Goal: Check status: Check status

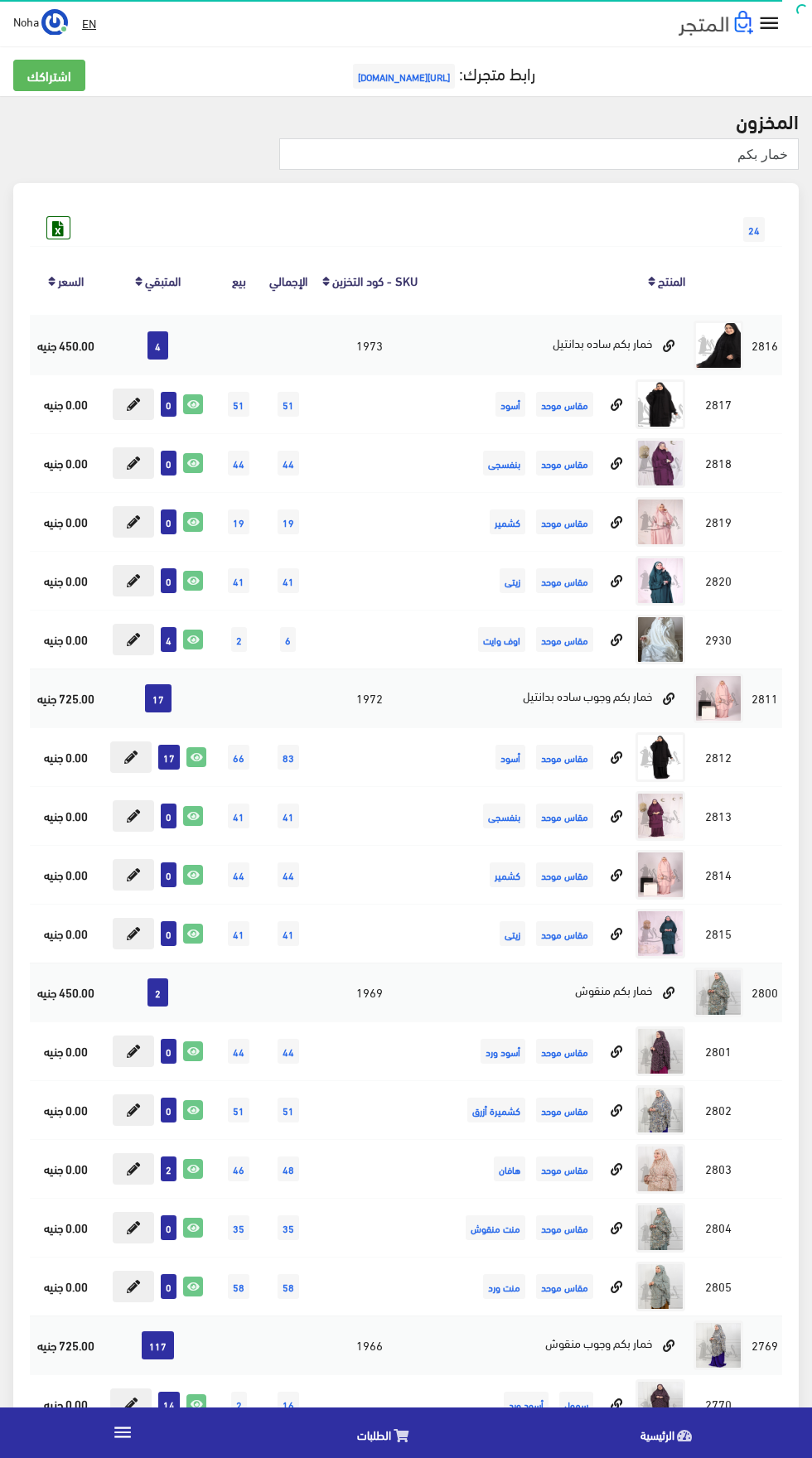
click at [383, 1453] on link "الطلبات" at bounding box center [386, 1433] width 283 height 42
click at [373, 1434] on span "الطلبات" at bounding box center [374, 1434] width 34 height 21
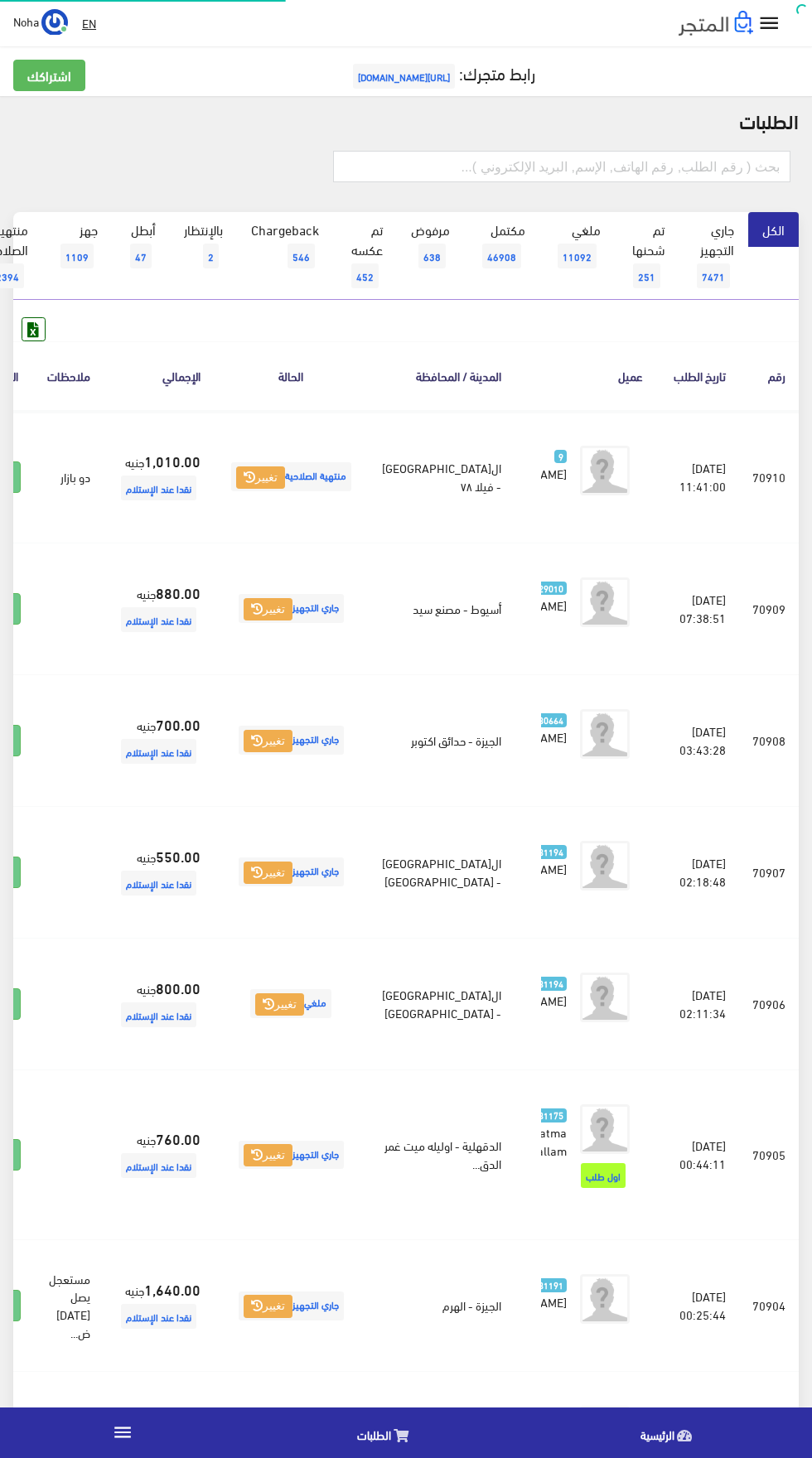
scroll to position [0, -43]
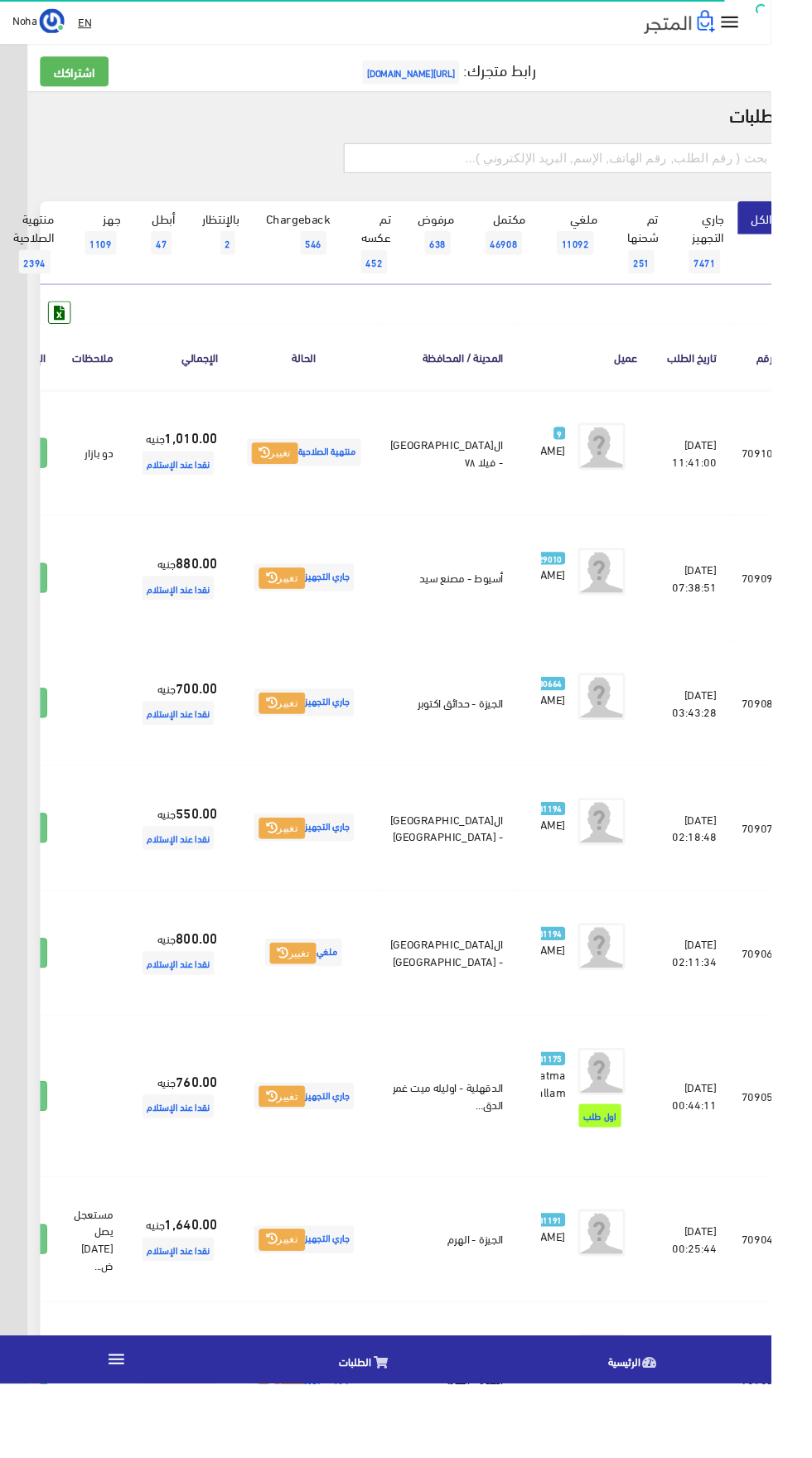
click at [513, 168] on input "text" at bounding box center [590, 166] width 457 height 32
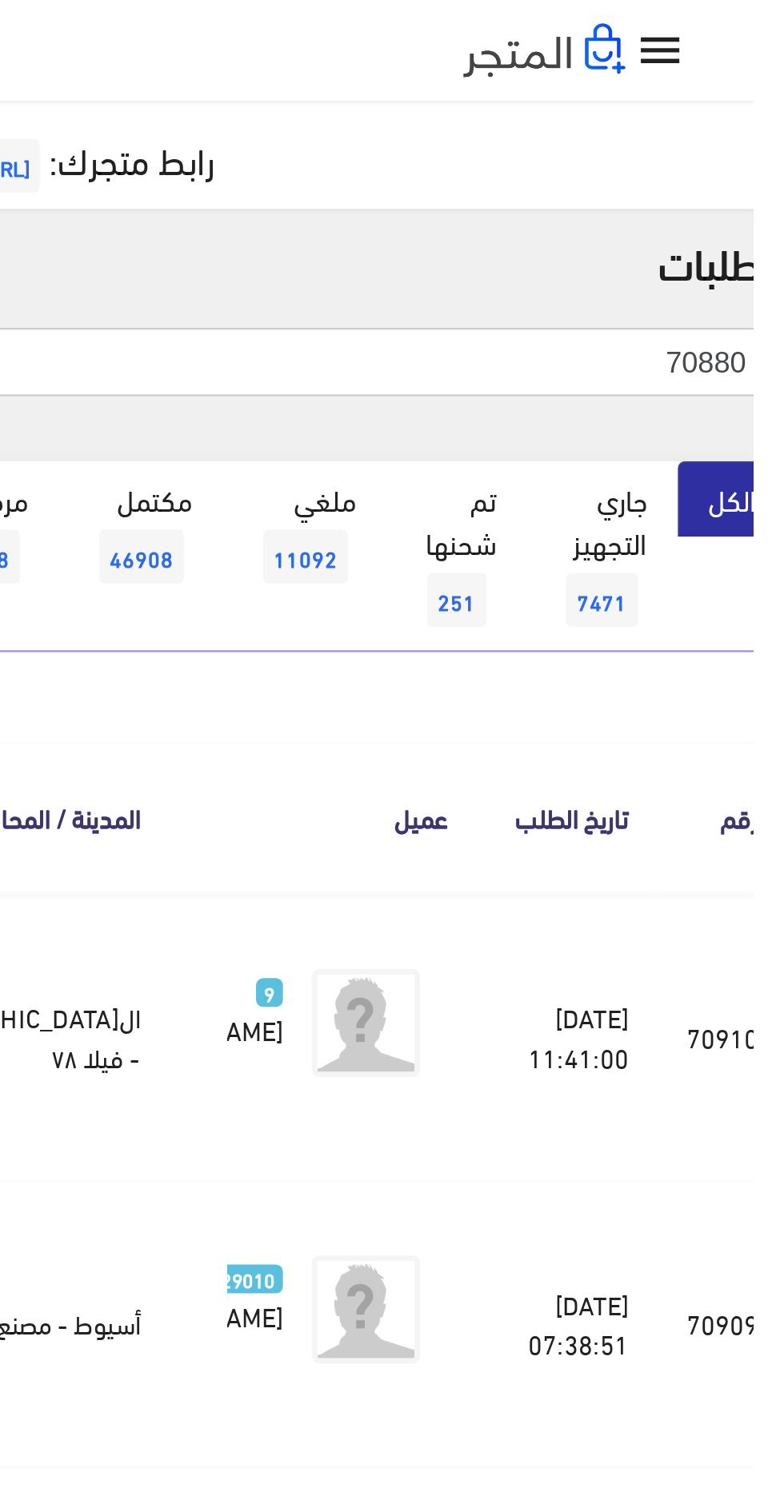
type input "70880"
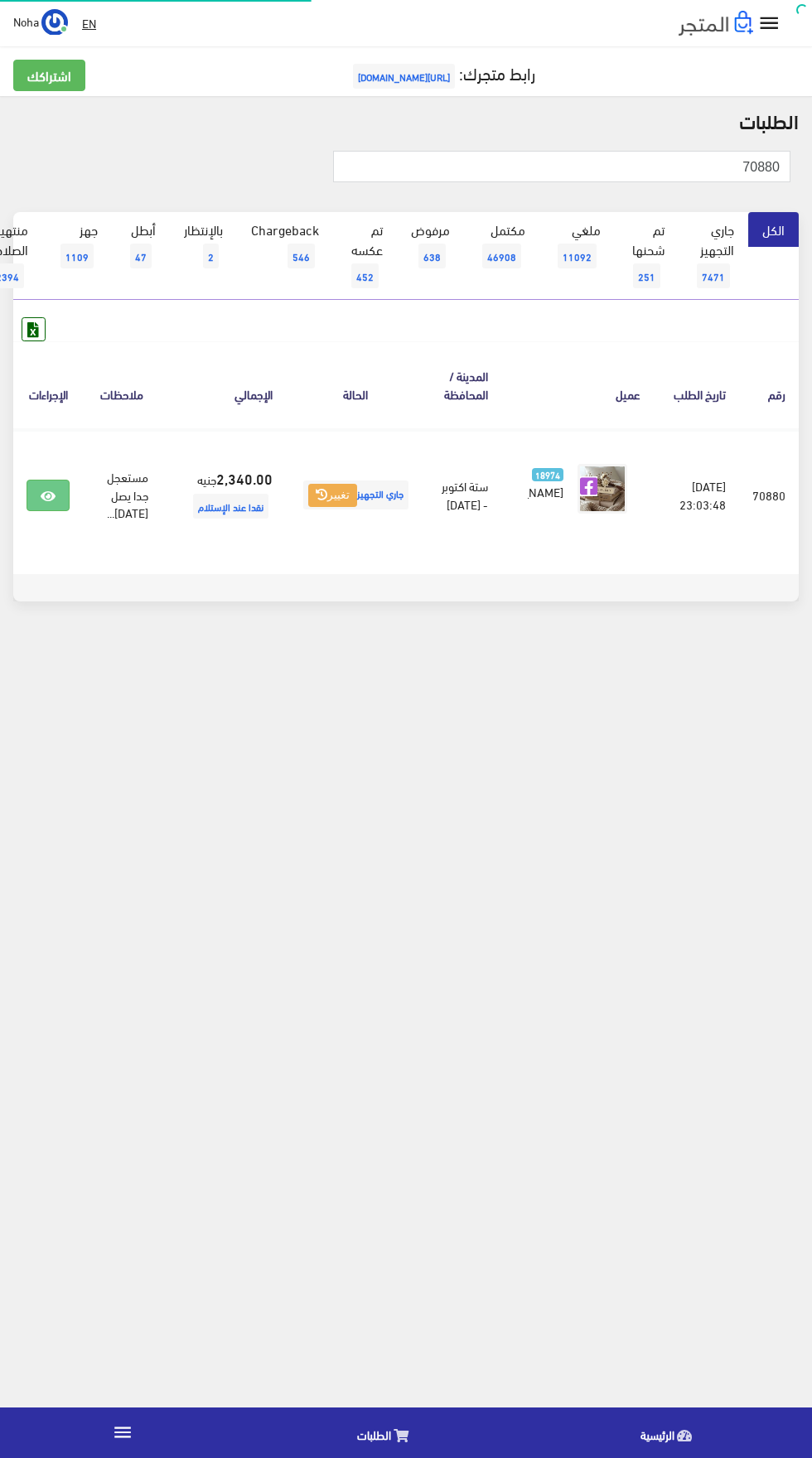
scroll to position [0, -43]
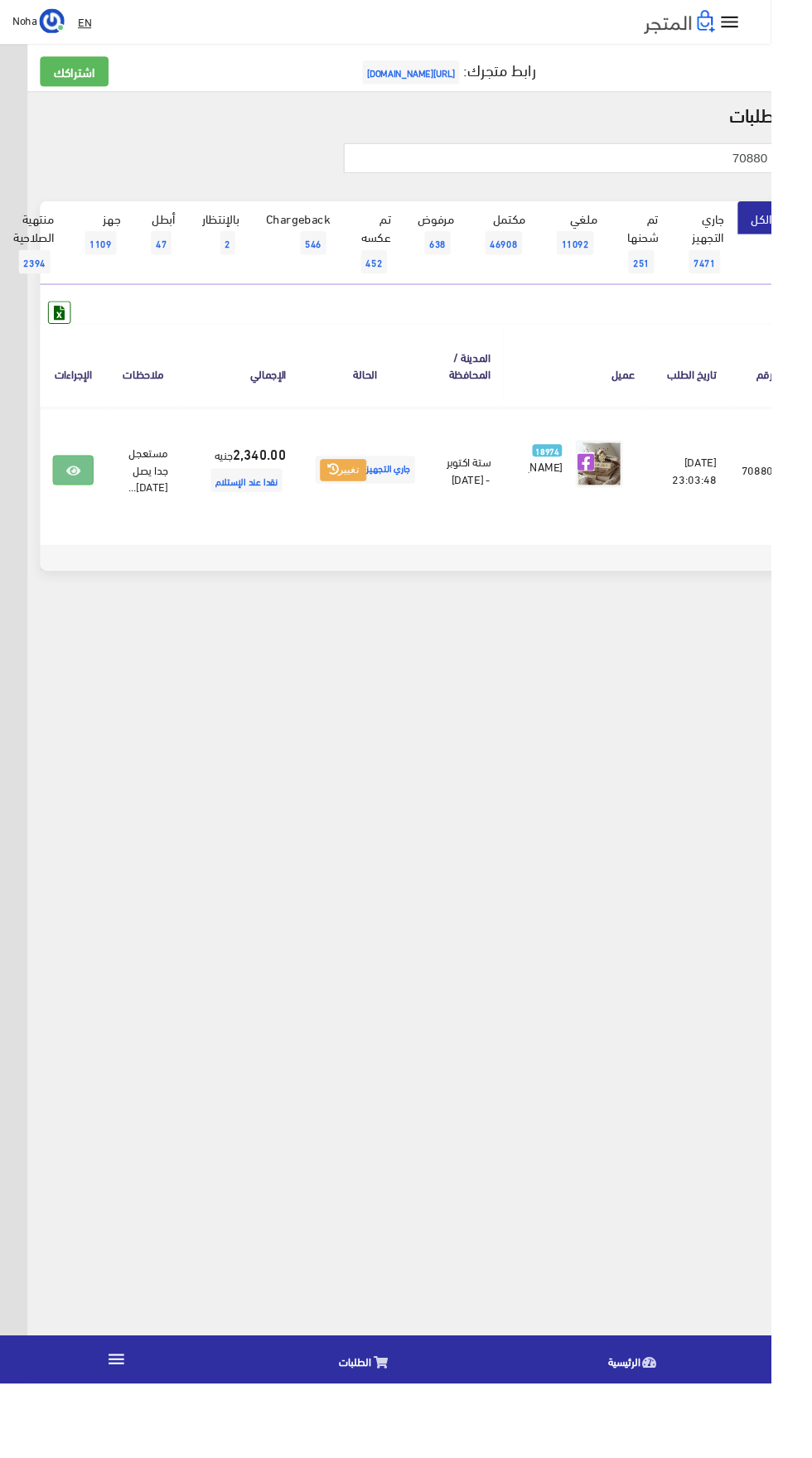
click at [78, 497] on link at bounding box center [76, 495] width 43 height 32
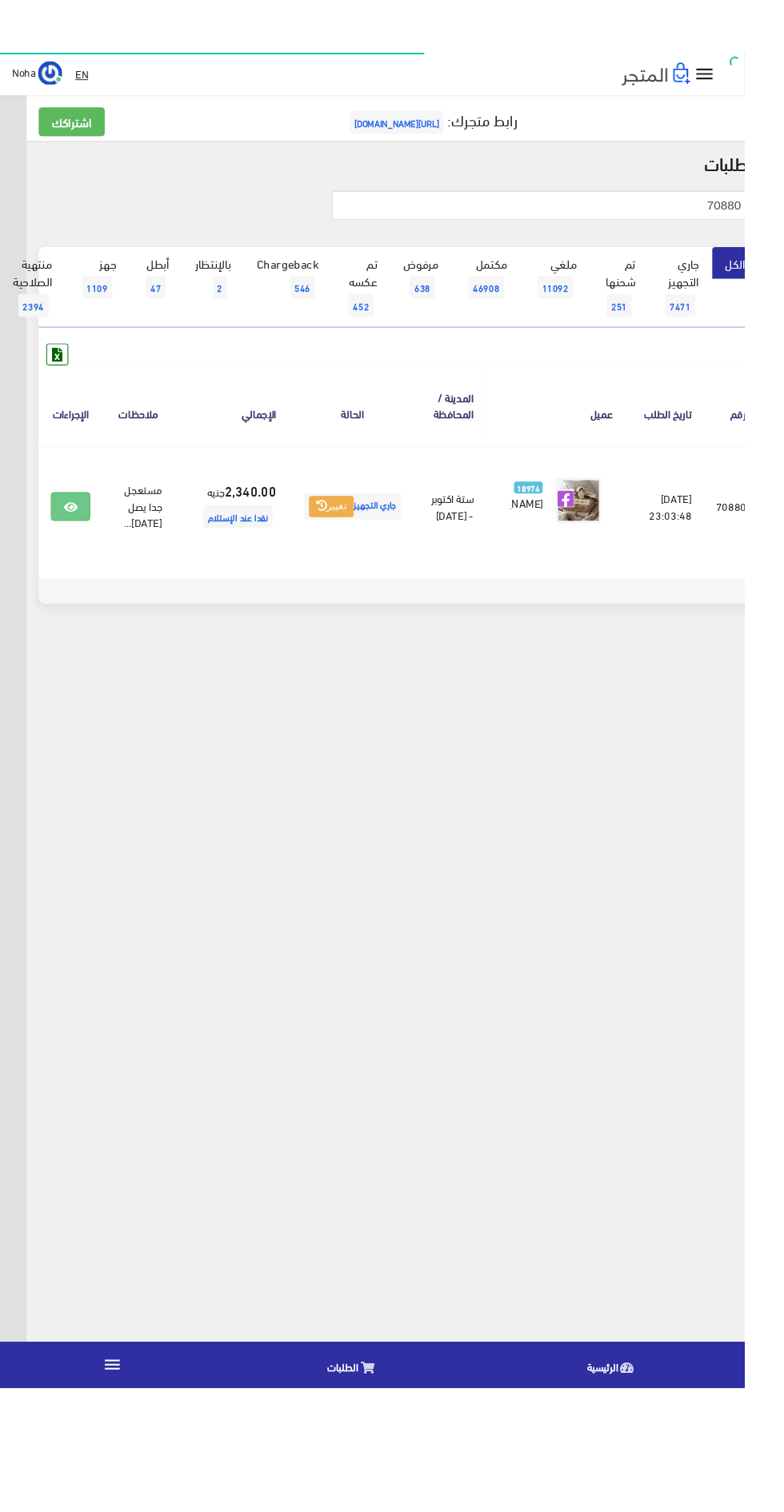
scroll to position [0, -41]
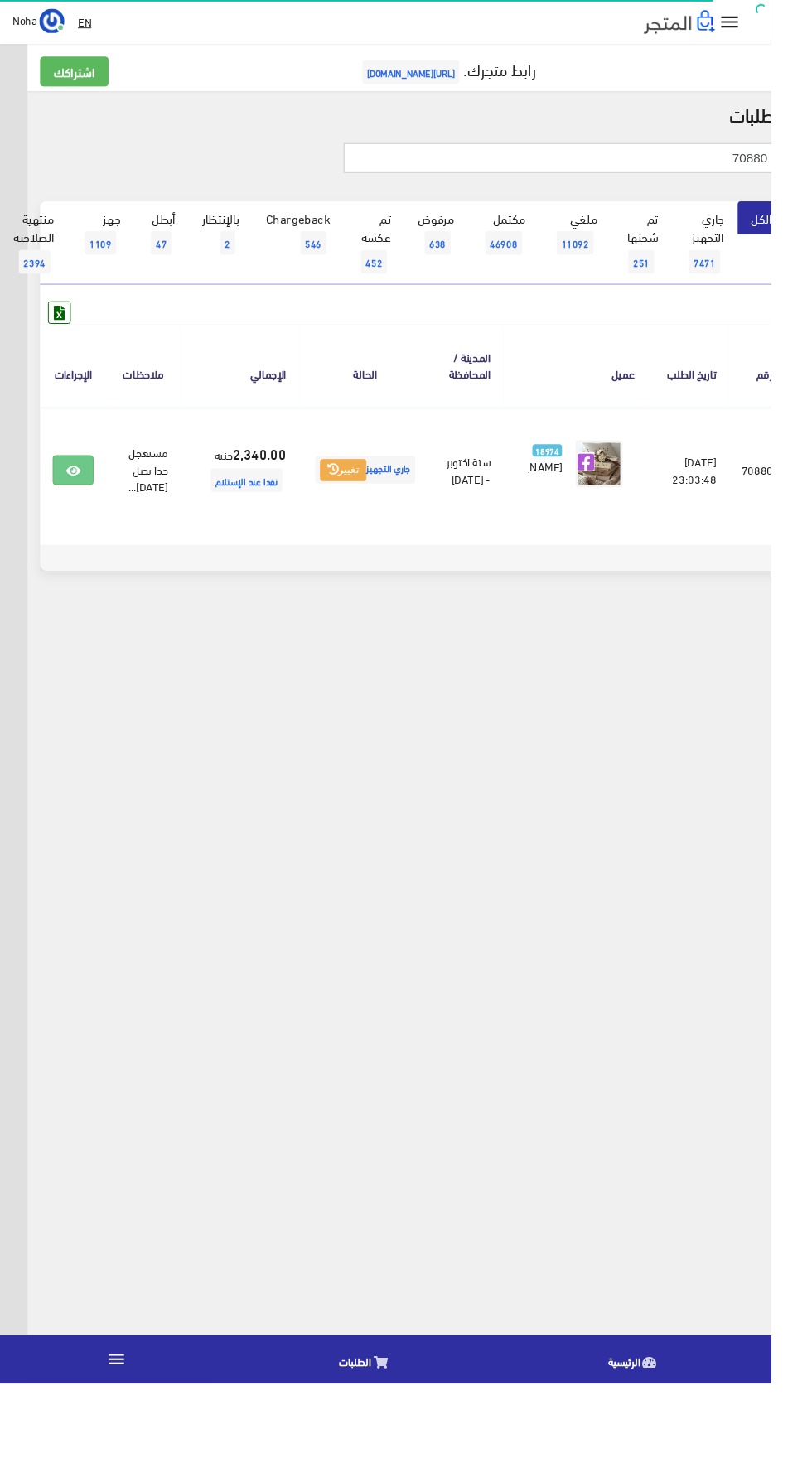
click at [455, 168] on input "70880" at bounding box center [590, 166] width 457 height 32
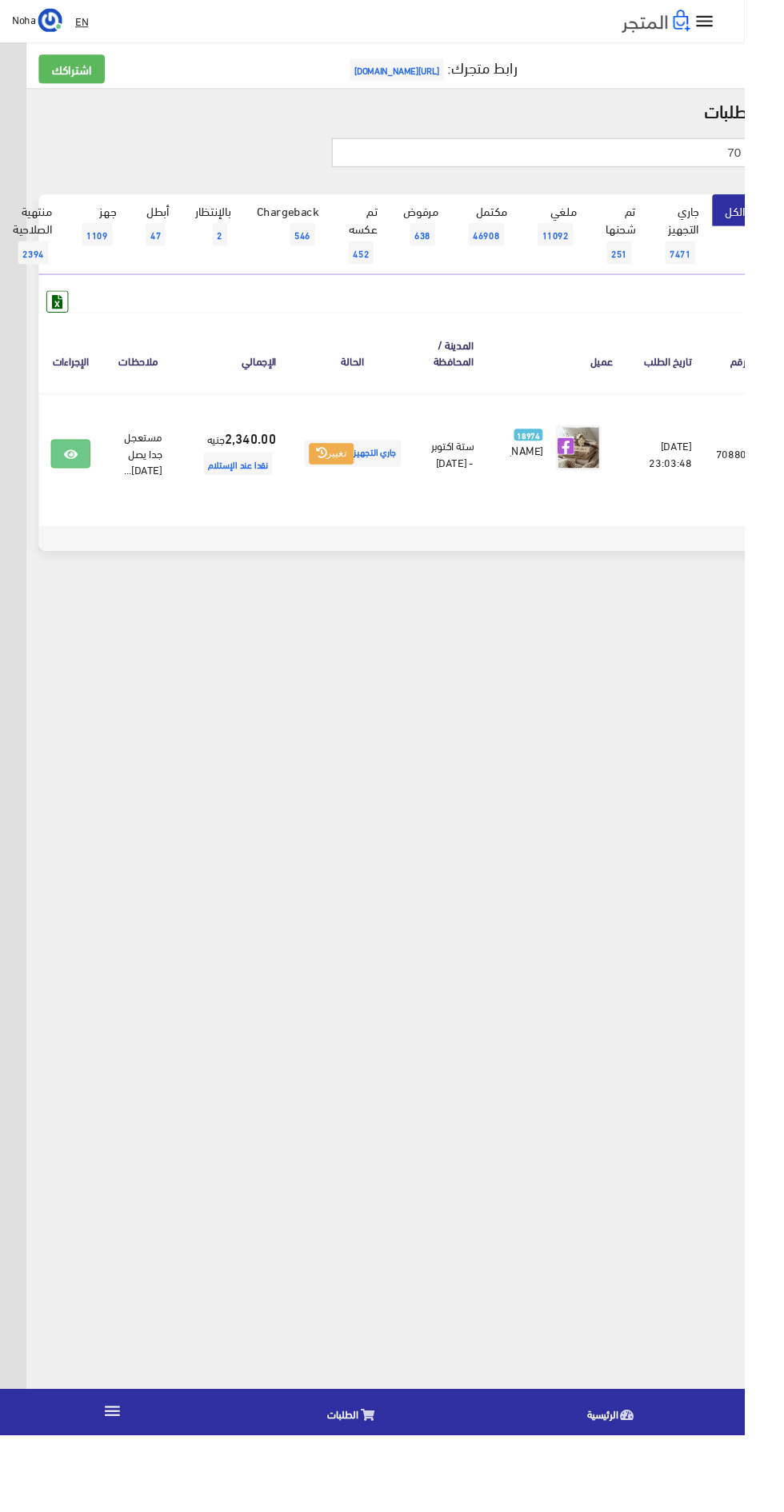
type input "7"
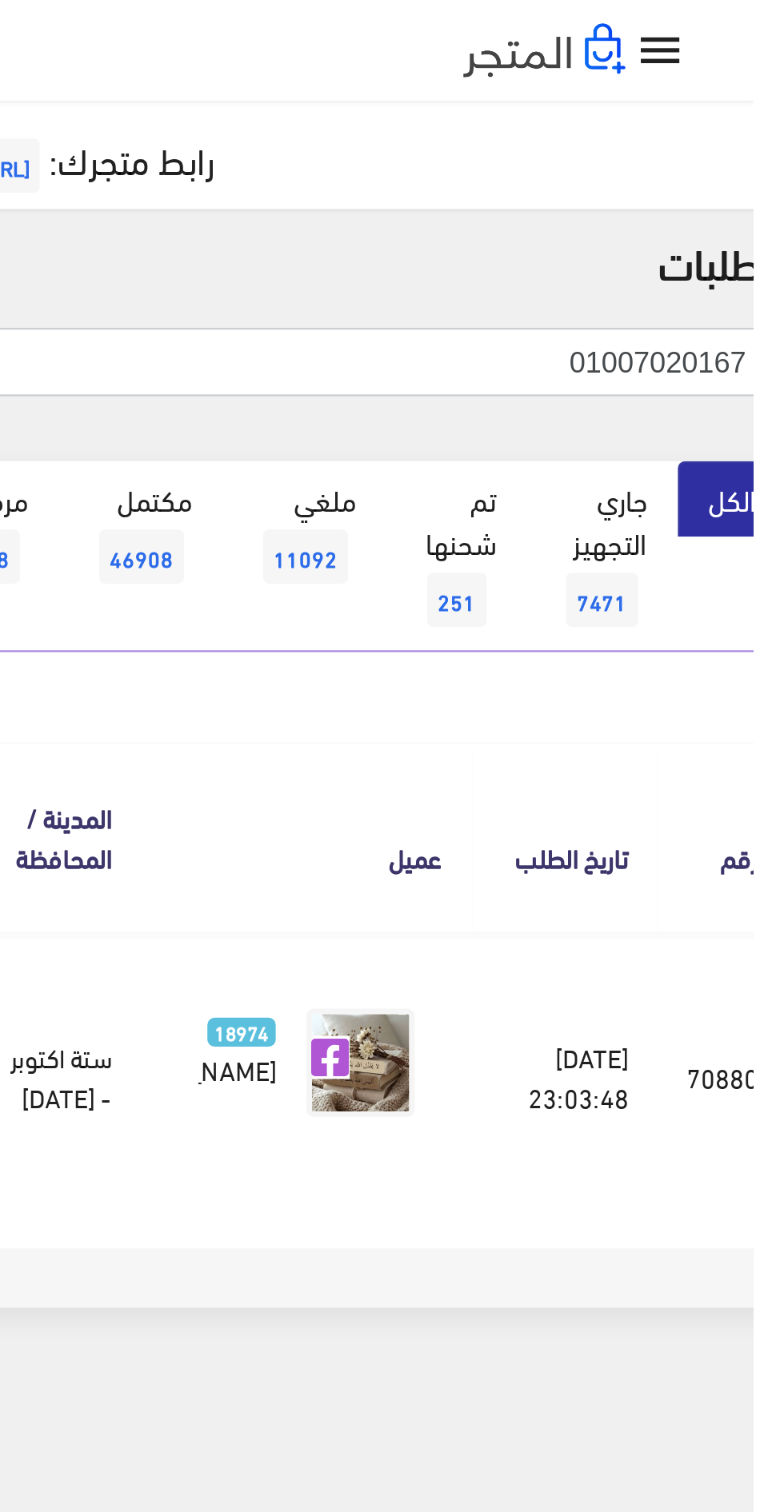
type input "01007020167"
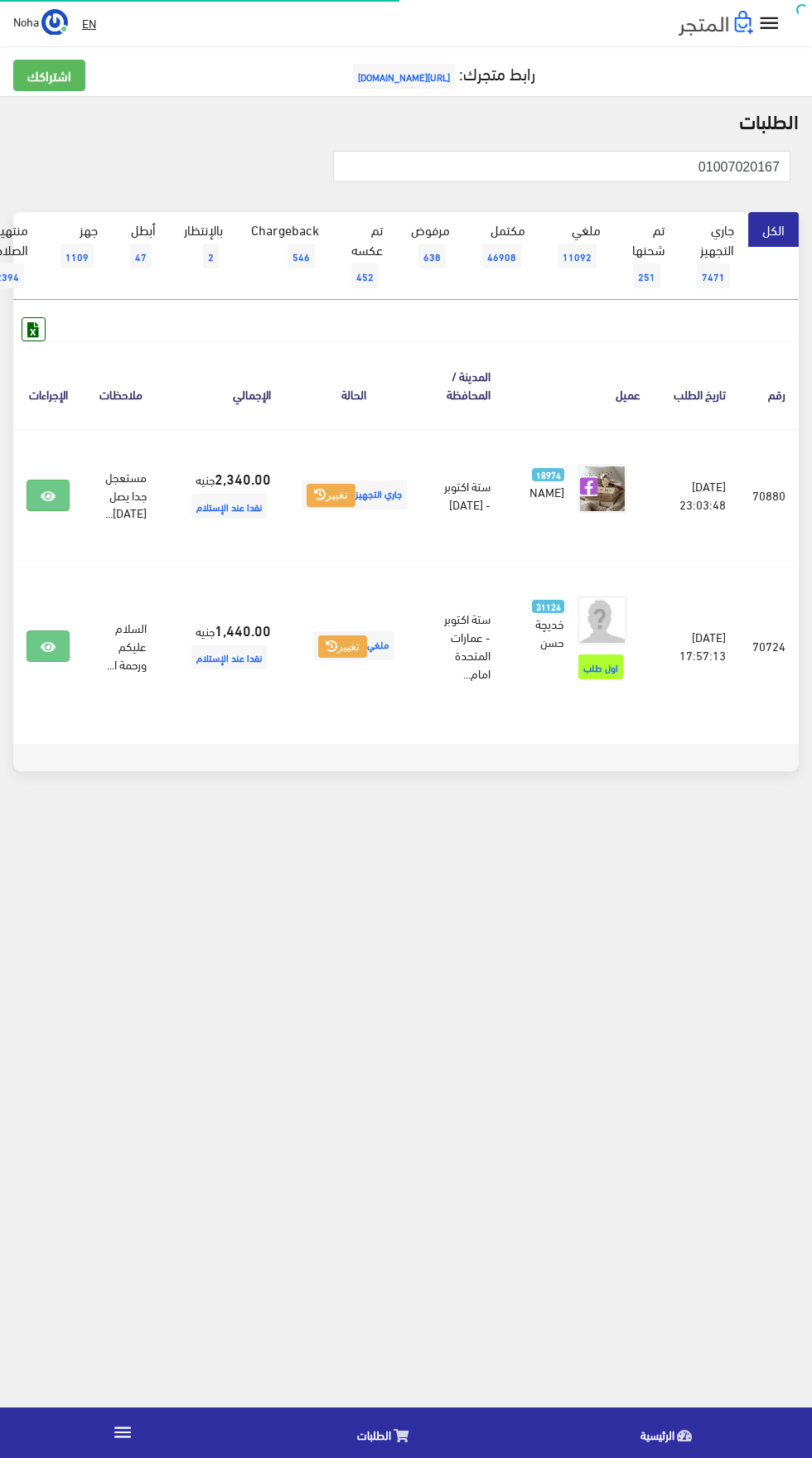
scroll to position [0, -43]
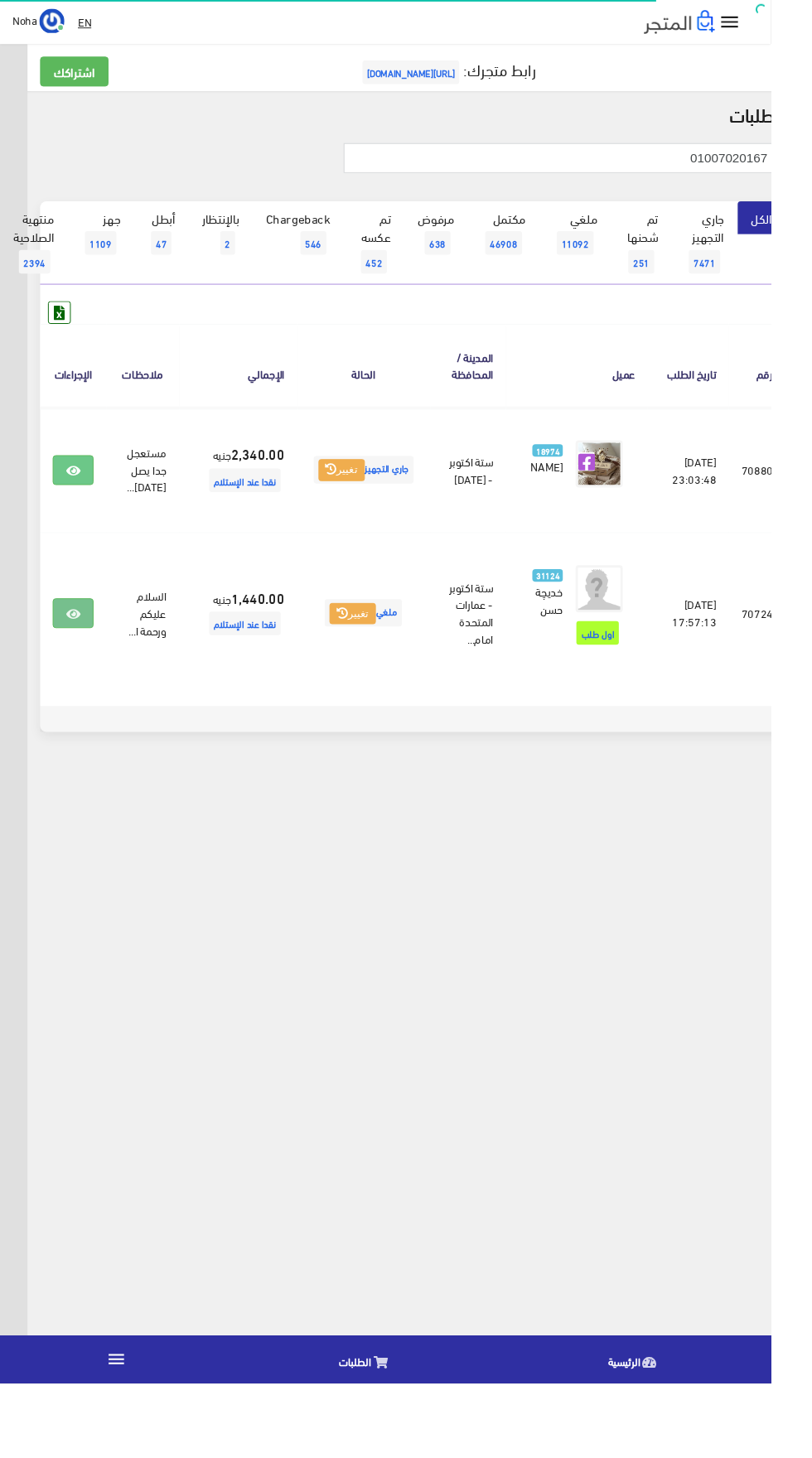
click at [85, 653] on icon at bounding box center [77, 647] width 15 height 14
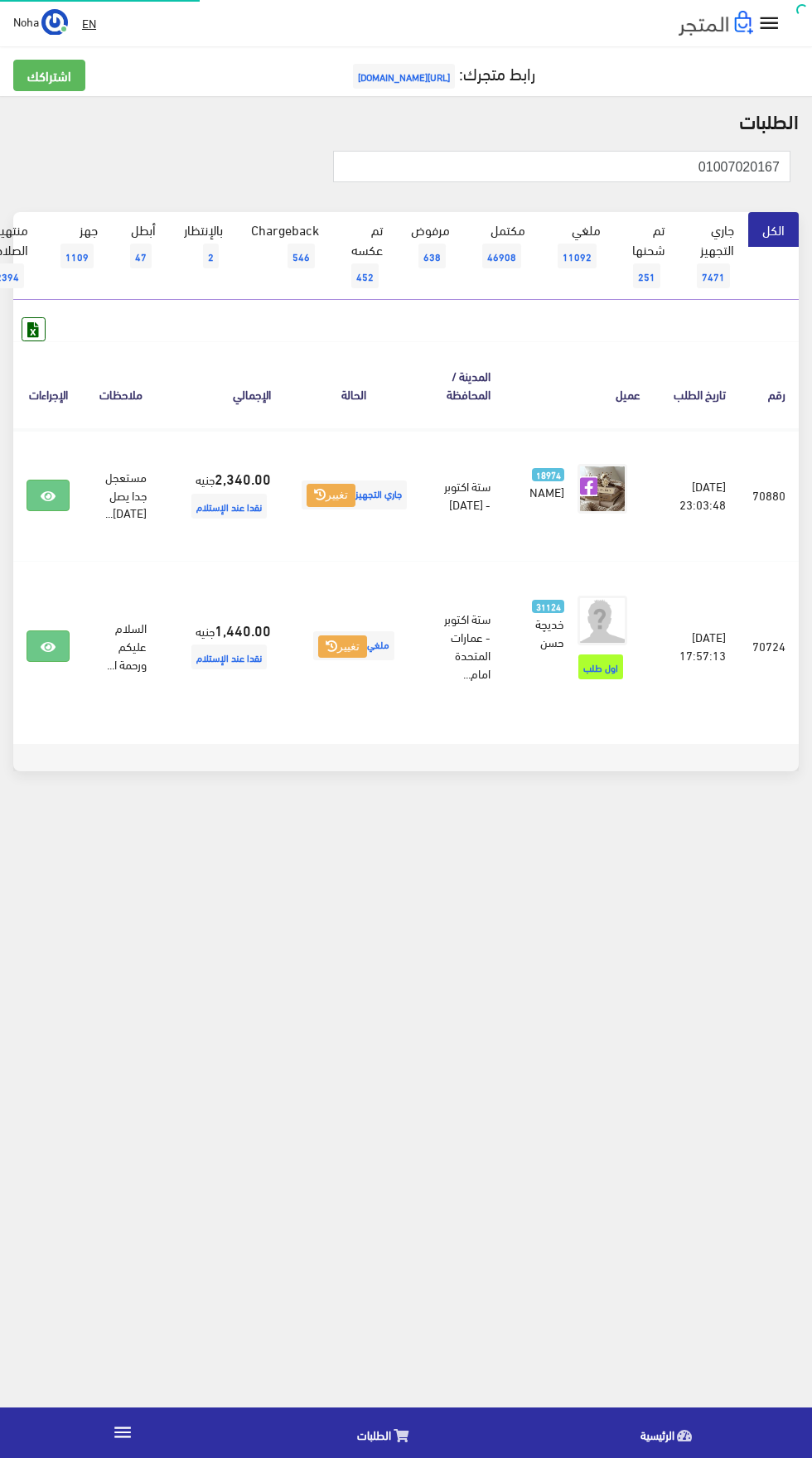
scroll to position [0, -43]
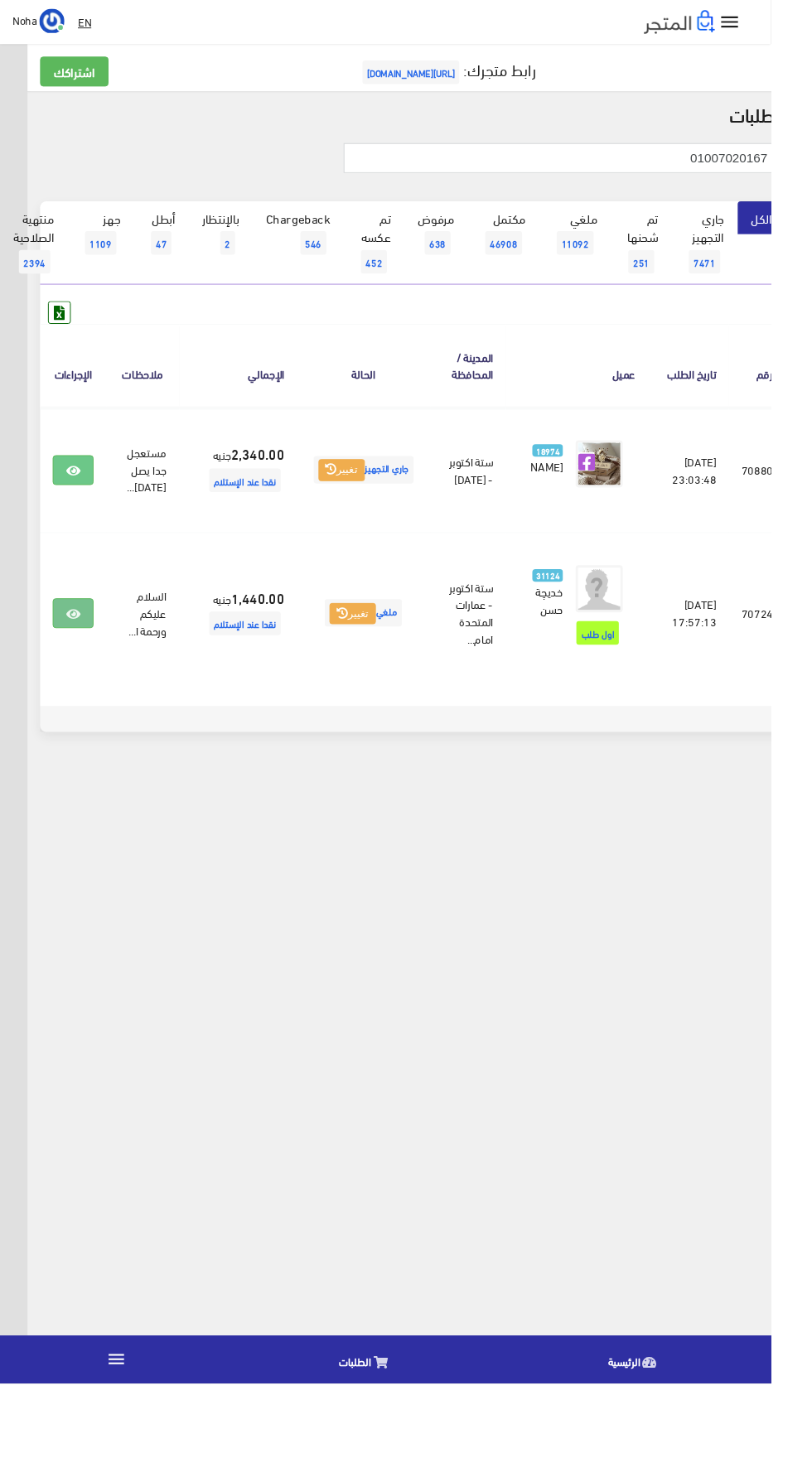
click at [98, 654] on link at bounding box center [76, 646] width 43 height 32
click at [98, 497] on link at bounding box center [76, 495] width 43 height 32
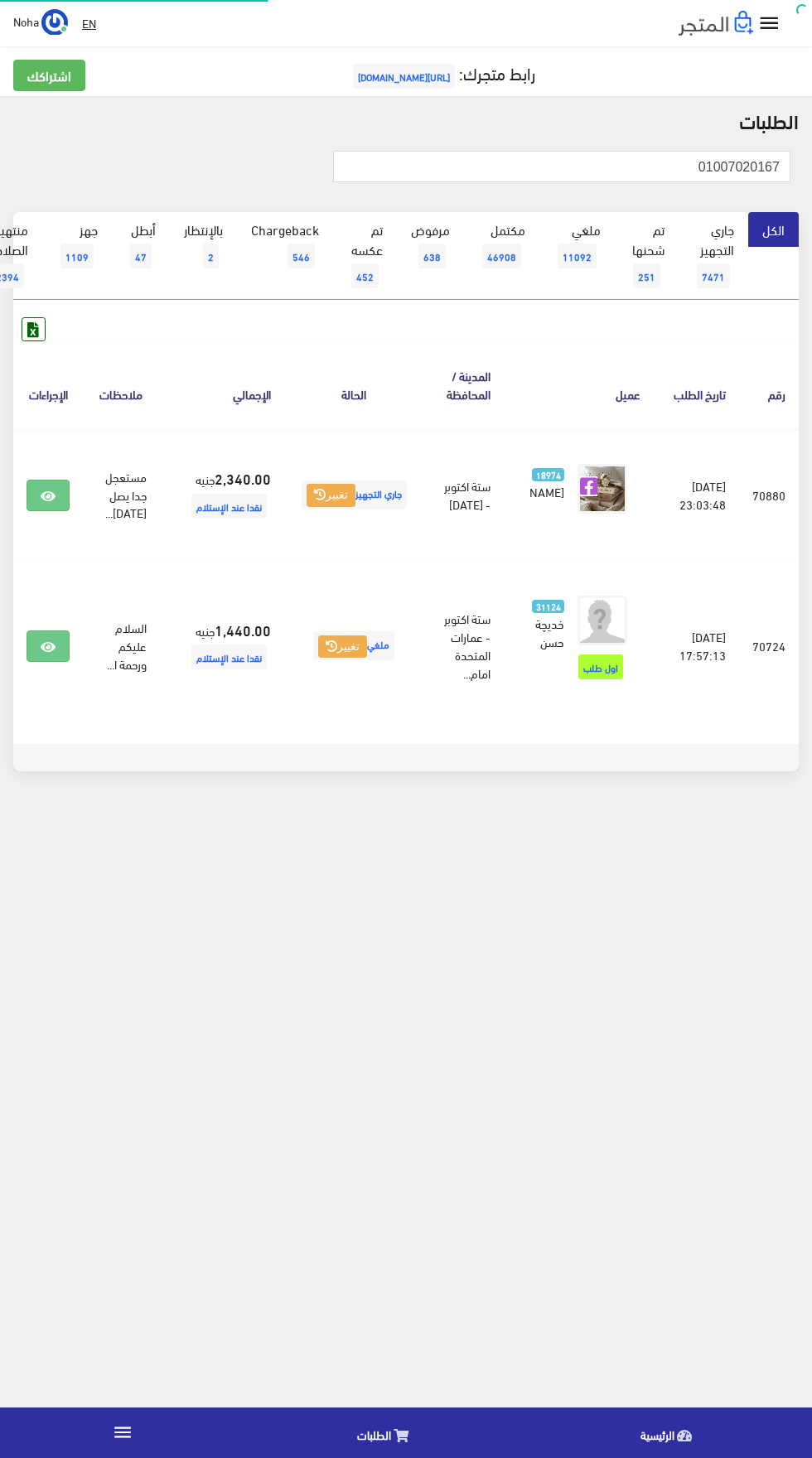
scroll to position [0, -43]
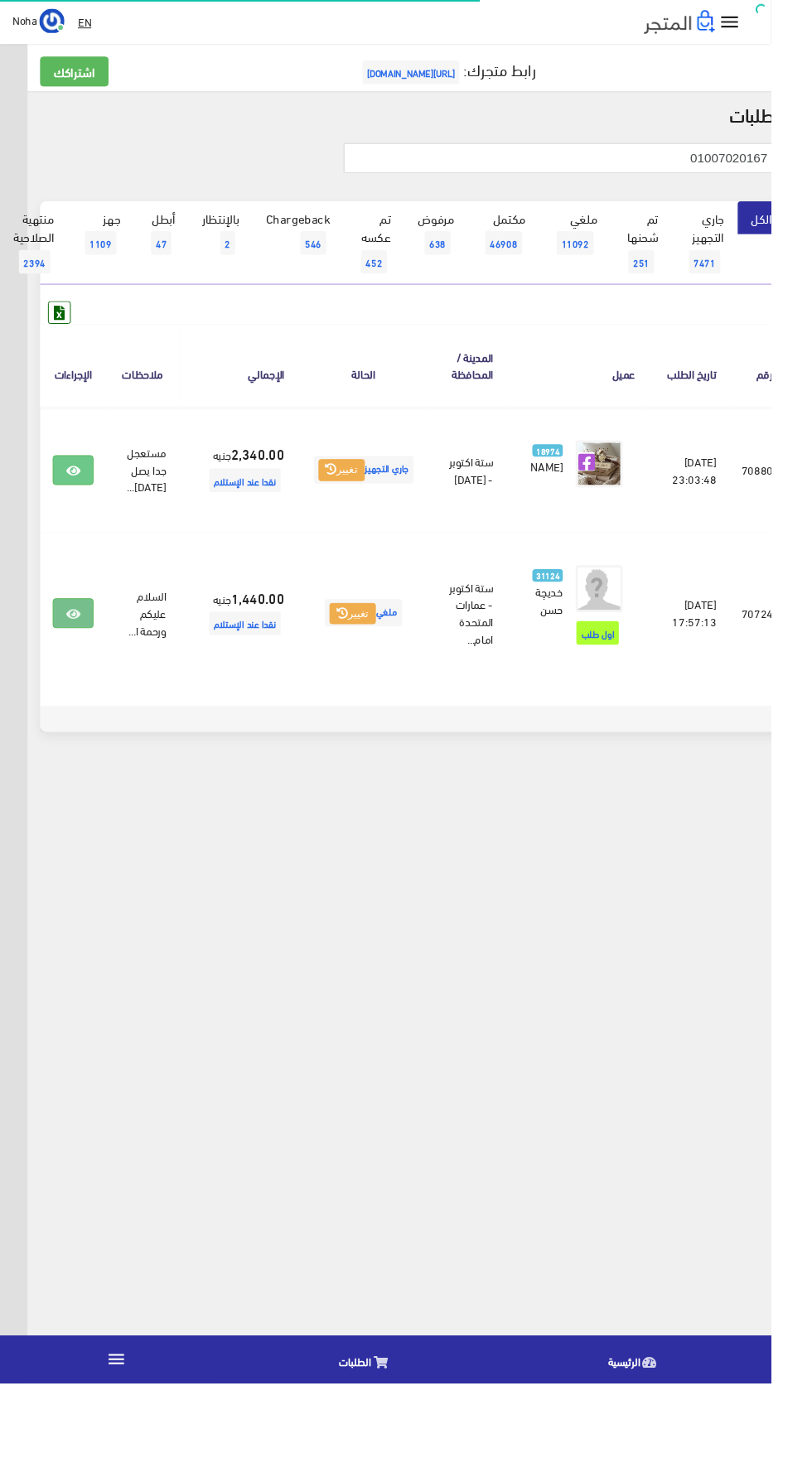
click at [98, 650] on link at bounding box center [76, 646] width 43 height 32
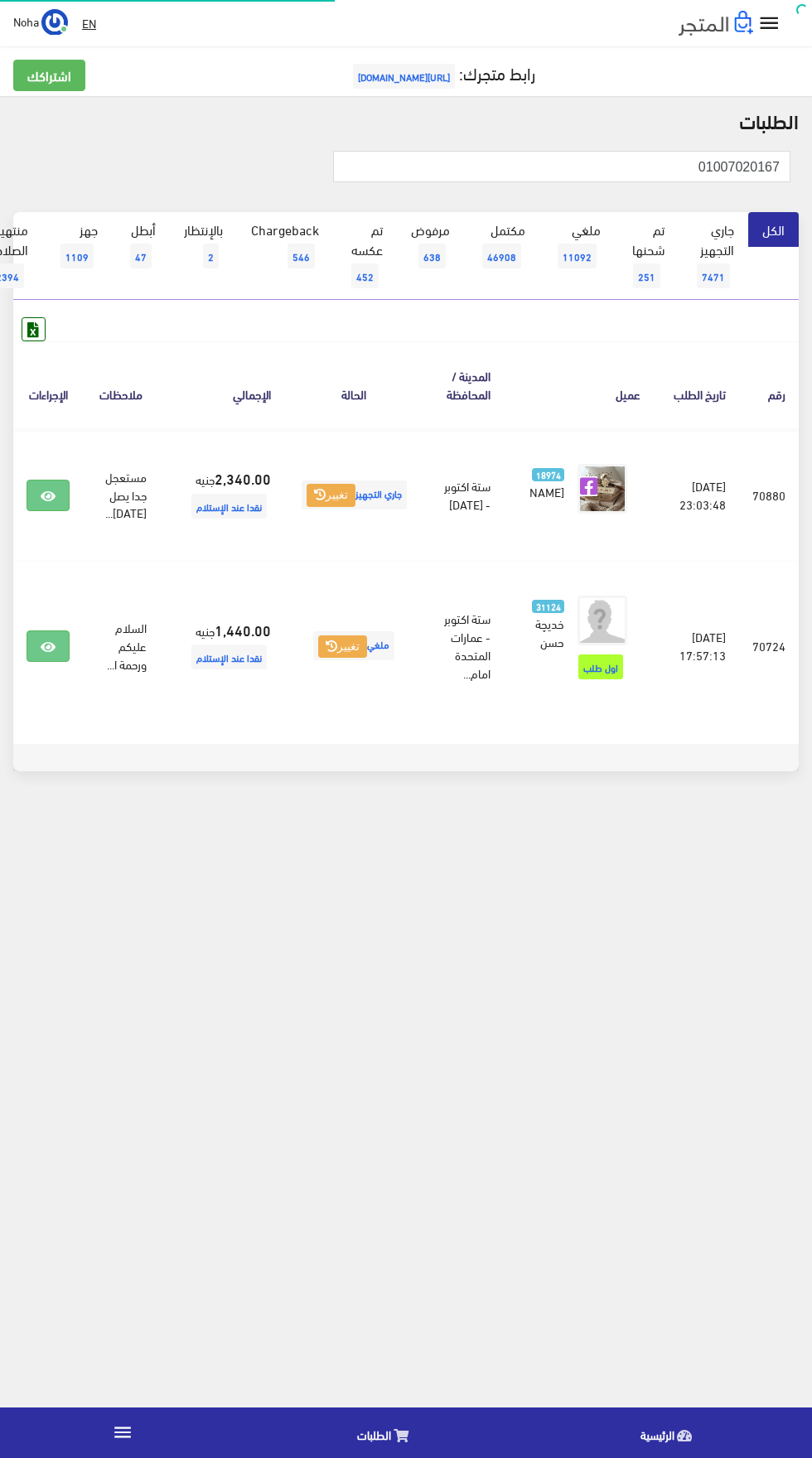
scroll to position [0, -43]
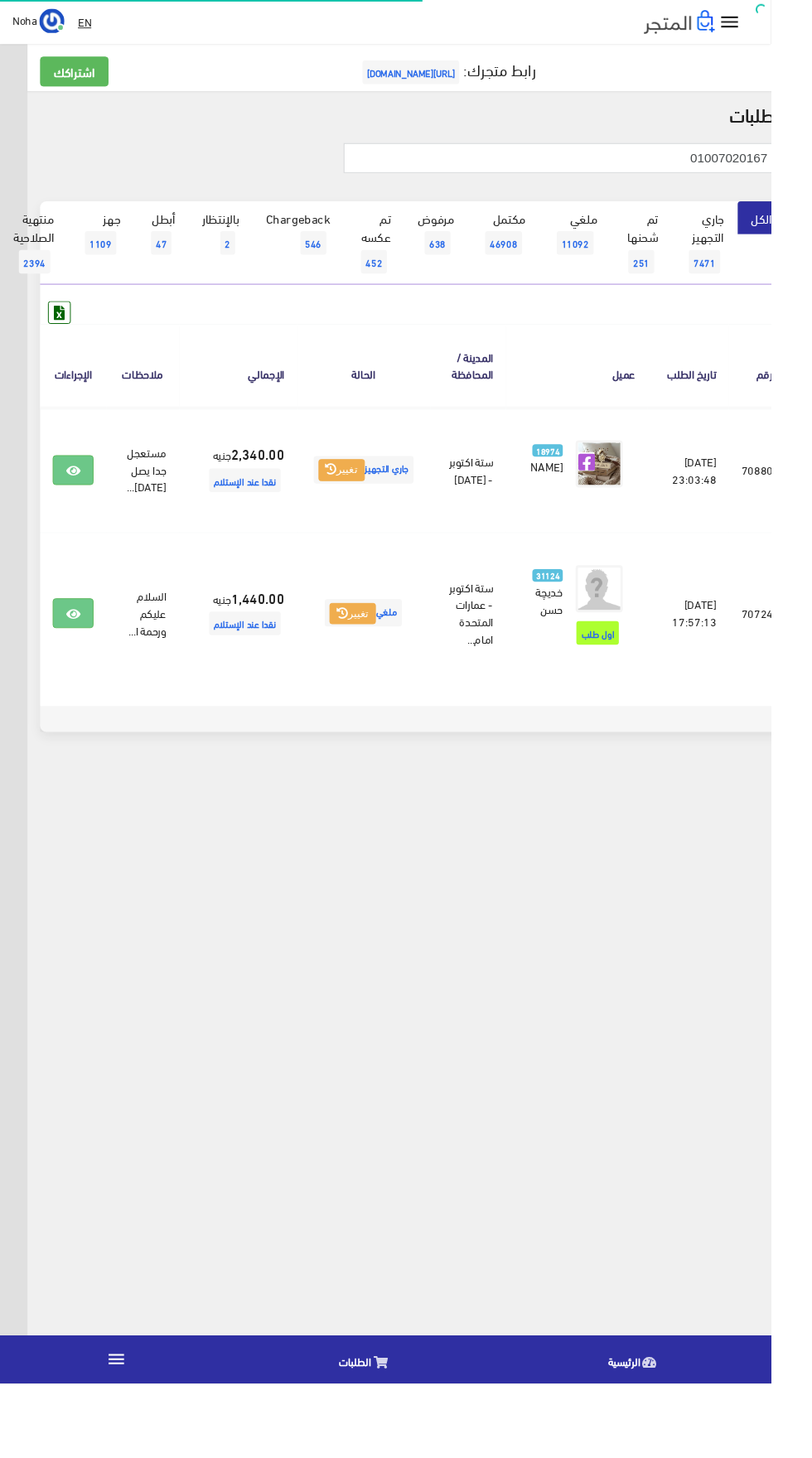
click at [593, 645] on span "خديچة حسن" at bounding box center [578, 632] width 29 height 42
click at [85, 654] on icon at bounding box center [77, 647] width 15 height 14
